Goal: Task Accomplishment & Management: Use online tool/utility

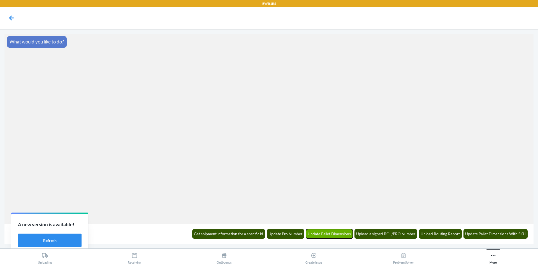
click at [314, 232] on button "Update Pallet Dimensions" at bounding box center [329, 234] width 47 height 10
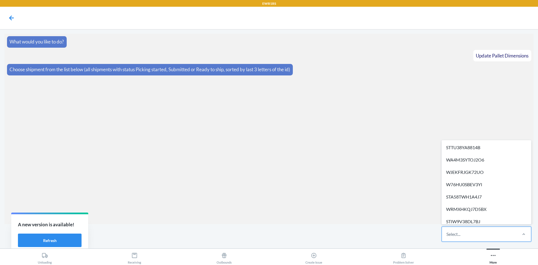
click at [474, 236] on div "Select..." at bounding box center [479, 234] width 75 height 15
click at [447, 236] on input "option STTU38YA8814B focused, 1 of 29. 29 results available. Use Up and Down to…" at bounding box center [447, 234] width 1 height 7
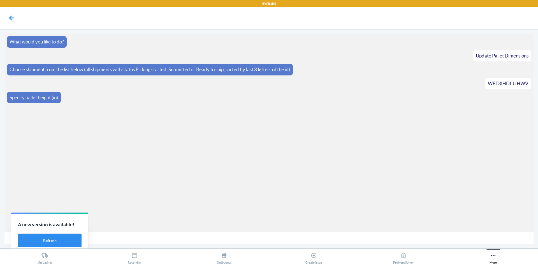
click at [166, 237] on input "number" at bounding box center [268, 238] width 529 height 12
type input "38"
type input "250"
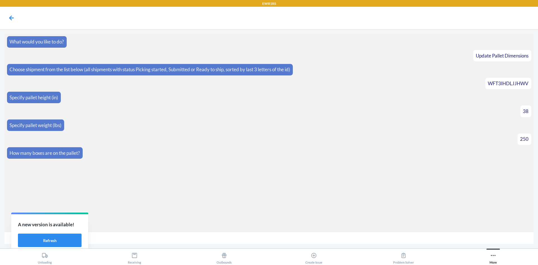
type input "8"
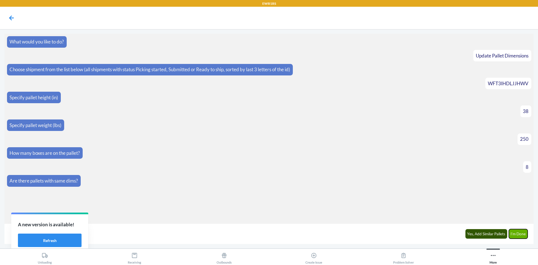
click at [523, 232] on button "I'm Done" at bounding box center [518, 234] width 19 height 10
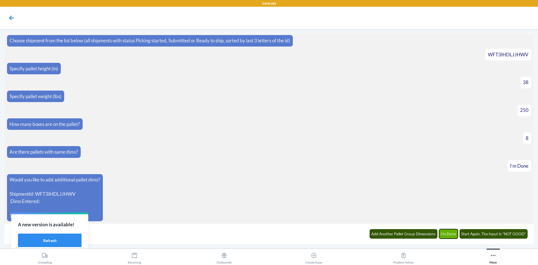
click at [451, 236] on button "I'm Done" at bounding box center [448, 234] width 19 height 10
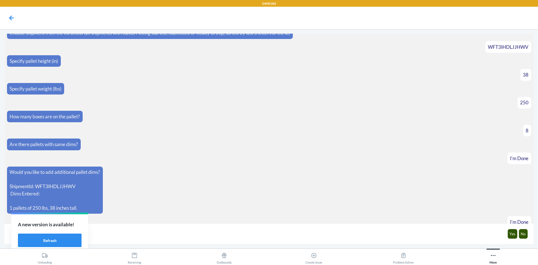
scroll to position [57, 0]
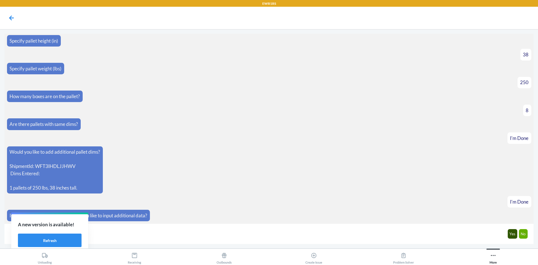
drag, startPoint x: 523, startPoint y: 226, endPoint x: 523, endPoint y: 230, distance: 4.5
click at [523, 230] on div "Yes No" at bounding box center [268, 234] width 529 height 20
click at [523, 230] on button "No" at bounding box center [523, 234] width 9 height 10
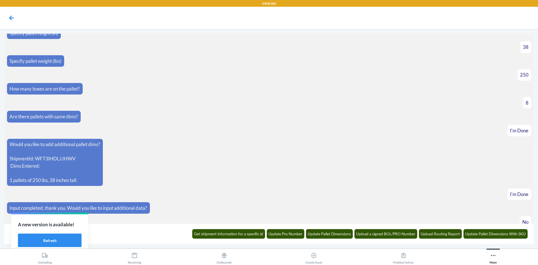
scroll to position [84, 0]
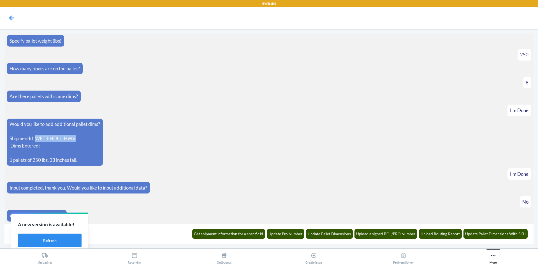
drag, startPoint x: 78, startPoint y: 138, endPoint x: 36, endPoint y: 138, distance: 42.1
click at [36, 138] on p "ShipmentId: WFT3IHDLJJHWV Dims Entered:" at bounding box center [55, 142] width 91 height 14
copy p "WFT3IHDLJJHWV"
